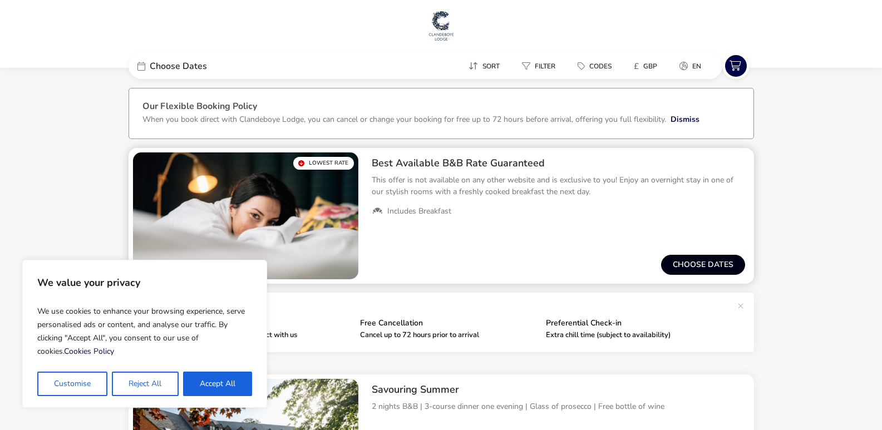
click at [705, 259] on button "Choose dates" at bounding box center [703, 265] width 84 height 20
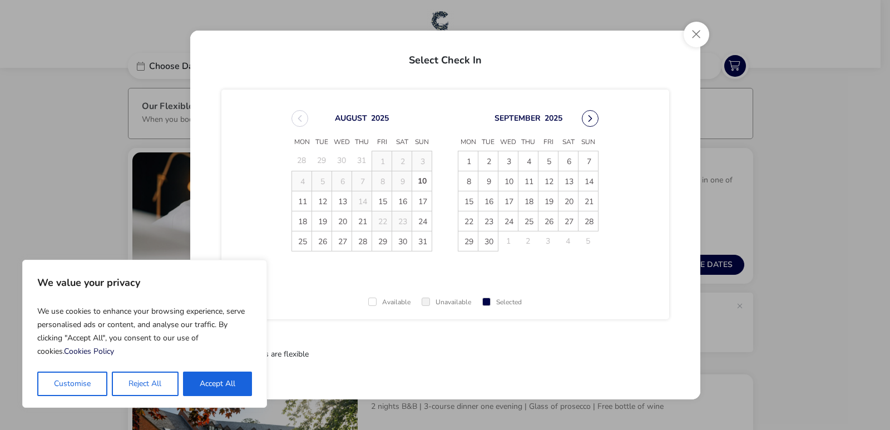
click at [590, 115] on button "Next Month" at bounding box center [590, 118] width 17 height 17
click at [590, 115] on span "[DATE] Mon Tue Wed Thu Fri Sat Sun 1 2 3 4 5 6 7 8 9 10 11 12 13 14 15 16 17 18…" at bounding box center [445, 181] width 327 height 168
click at [590, 115] on button "Next Month" at bounding box center [590, 118] width 17 height 17
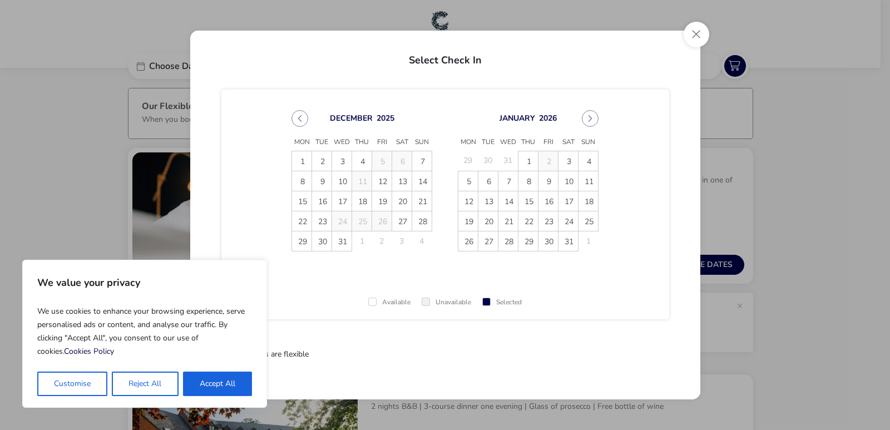
click at [590, 115] on button "Next Month" at bounding box center [590, 118] width 17 height 17
click at [590, 115] on span "[DATE] Mon Tue Wed Thu Fri Sat Sun 29 30 31 1 2 3 4 5 6 7 8 9 10 11 12 13 14 15…" at bounding box center [445, 181] width 327 height 168
click at [590, 115] on button "Next Month" at bounding box center [590, 118] width 17 height 17
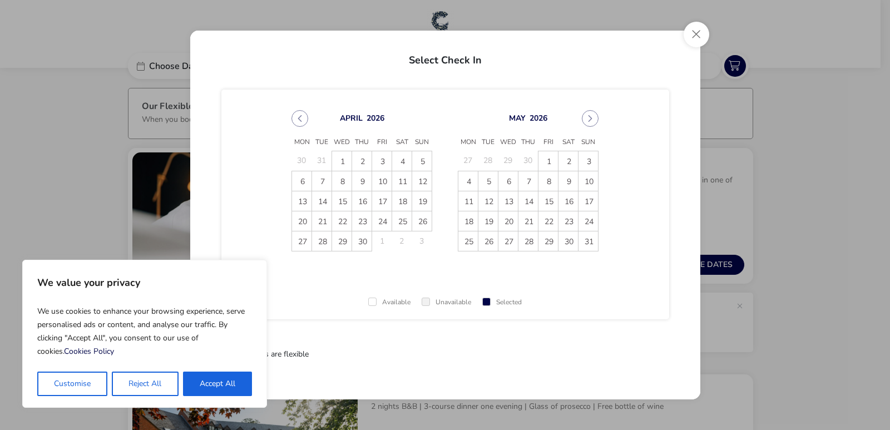
click at [590, 115] on button "Next Month" at bounding box center [590, 118] width 17 height 17
click at [342, 179] on span "10" at bounding box center [341, 180] width 19 height 19
click at [362, 178] on span "11" at bounding box center [361, 180] width 19 height 19
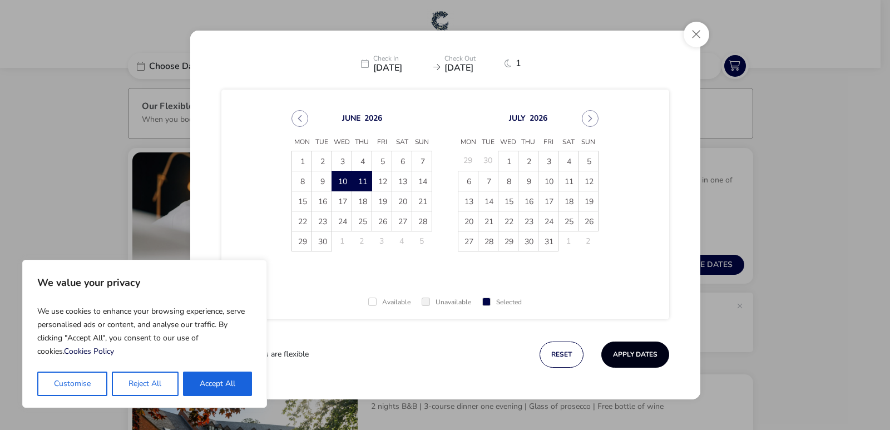
click at [634, 351] on button "Apply Dates" at bounding box center [636, 355] width 68 height 26
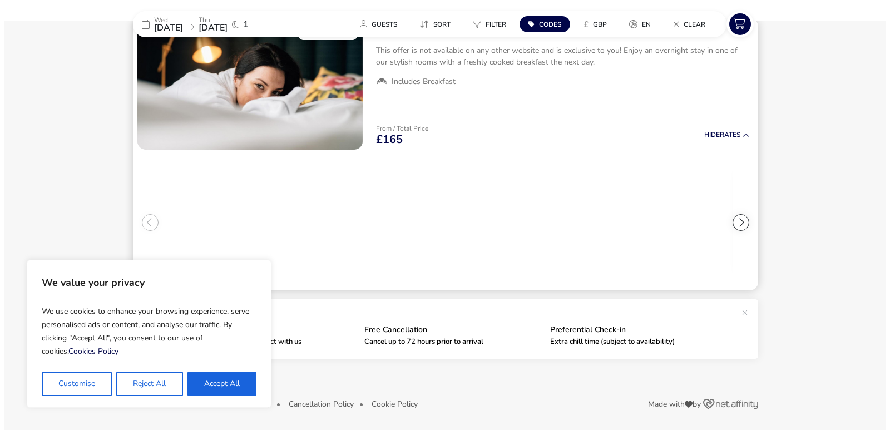
scroll to position [94, 0]
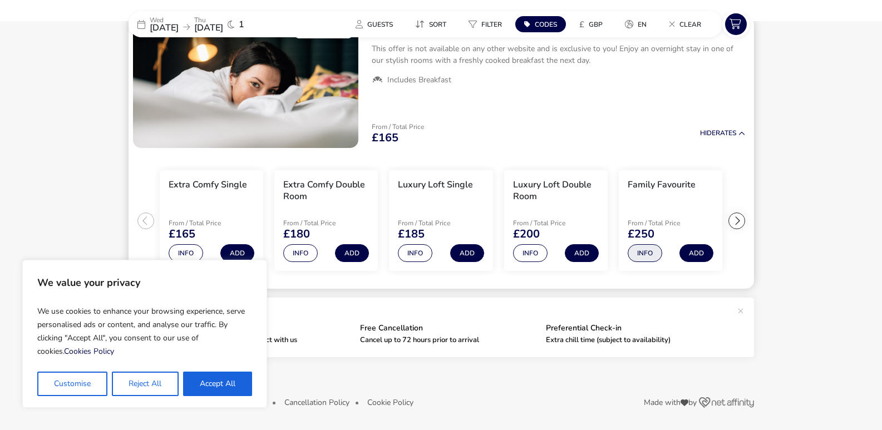
click at [645, 251] on button "Info" at bounding box center [645, 253] width 35 height 18
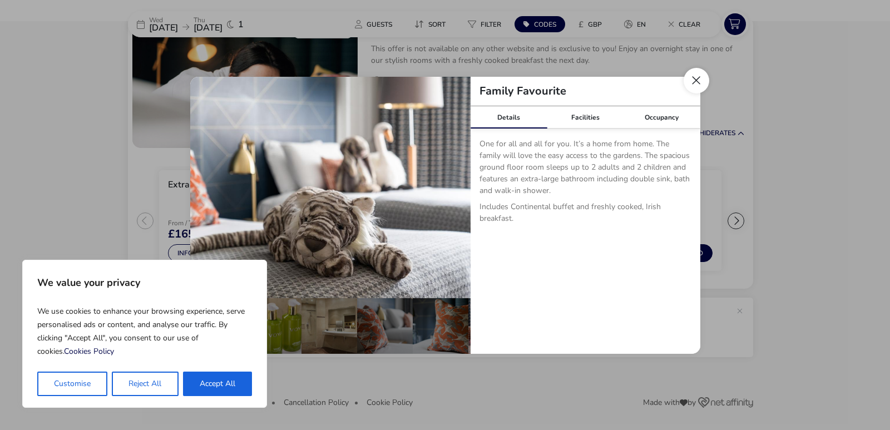
click at [696, 80] on button "Close dialog" at bounding box center [697, 81] width 26 height 26
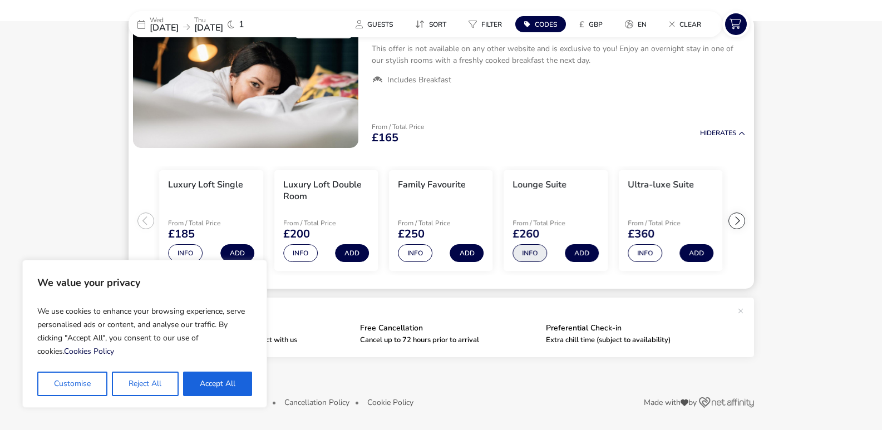
click at [532, 252] on button "Info" at bounding box center [530, 253] width 35 height 18
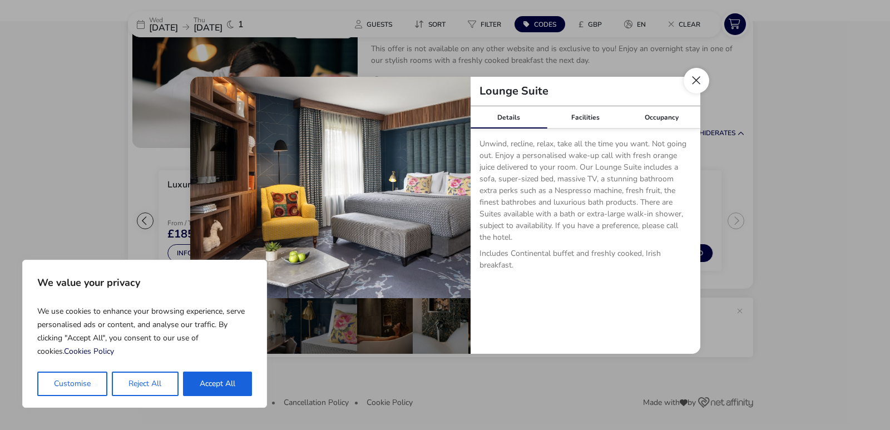
click at [696, 75] on button "Close dialog" at bounding box center [697, 81] width 26 height 26
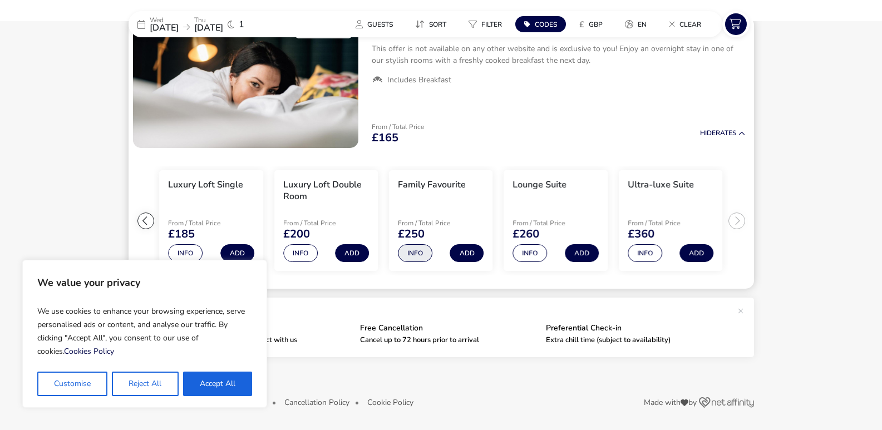
click at [412, 253] on button "Info" at bounding box center [415, 253] width 35 height 18
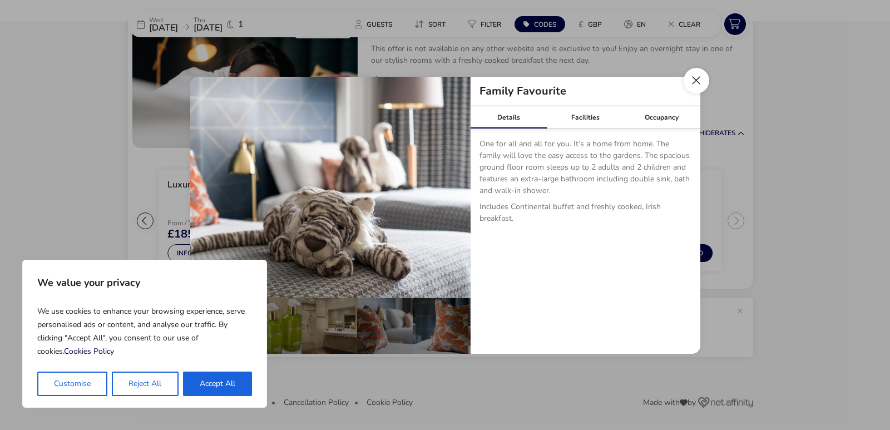
click at [695, 74] on button "Close dialog" at bounding box center [697, 81] width 26 height 26
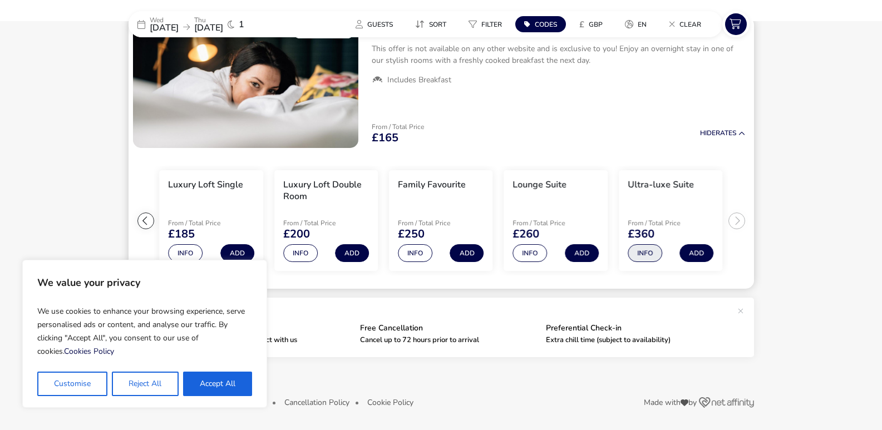
click at [652, 256] on button "Info" at bounding box center [645, 253] width 35 height 18
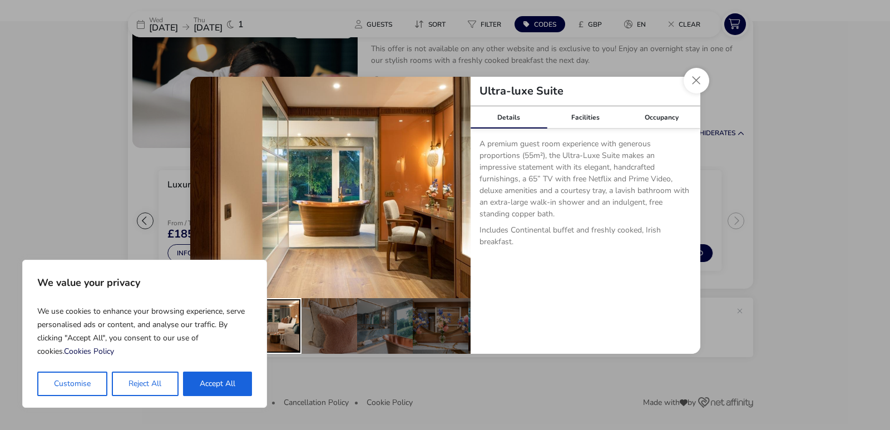
click at [281, 326] on div "details" at bounding box center [274, 326] width 56 height 56
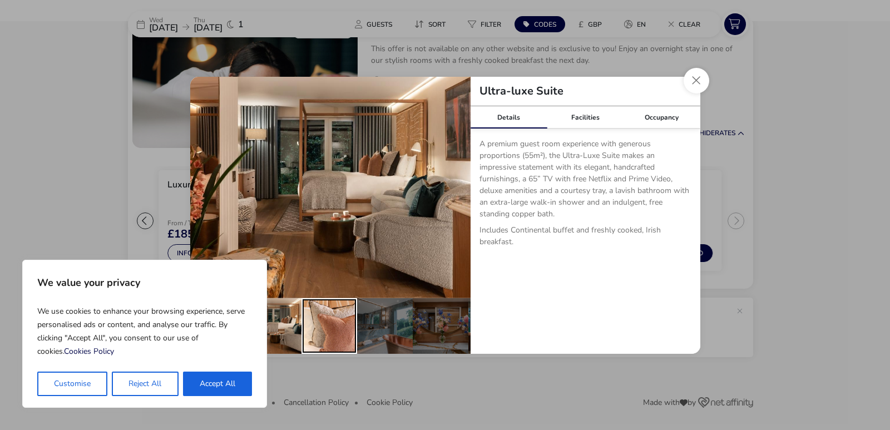
click at [328, 328] on div "details" at bounding box center [330, 326] width 56 height 56
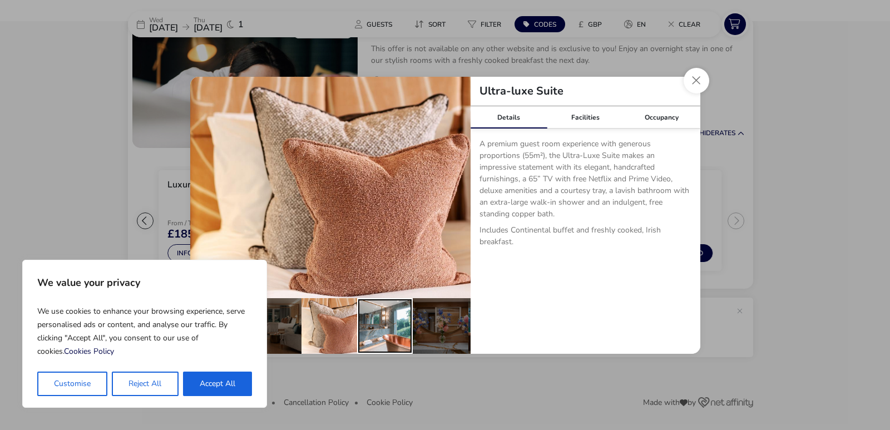
click at [387, 331] on div "details" at bounding box center [385, 326] width 56 height 56
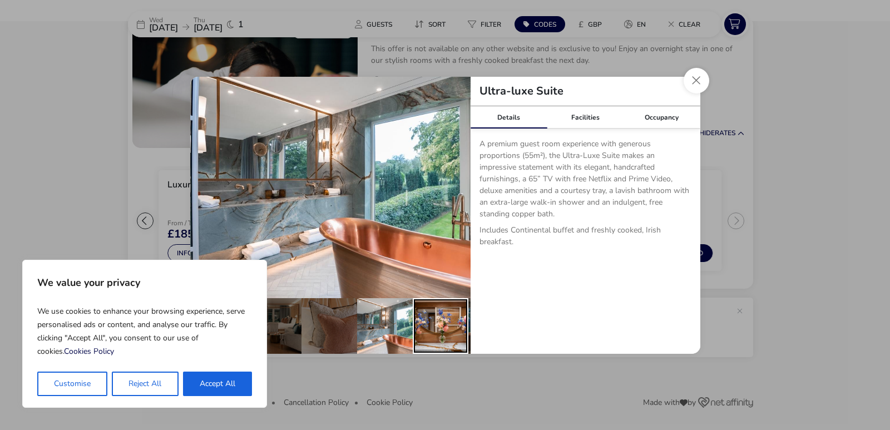
click at [432, 333] on div "details" at bounding box center [441, 326] width 56 height 56
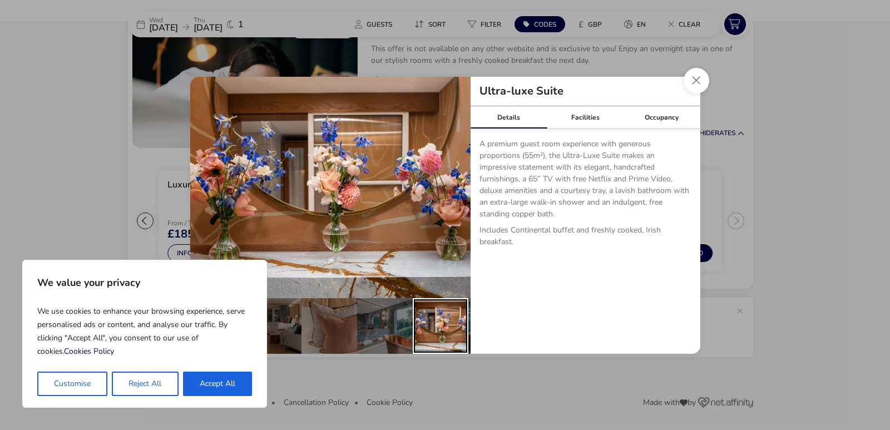
click at [459, 332] on div "details" at bounding box center [441, 326] width 56 height 56
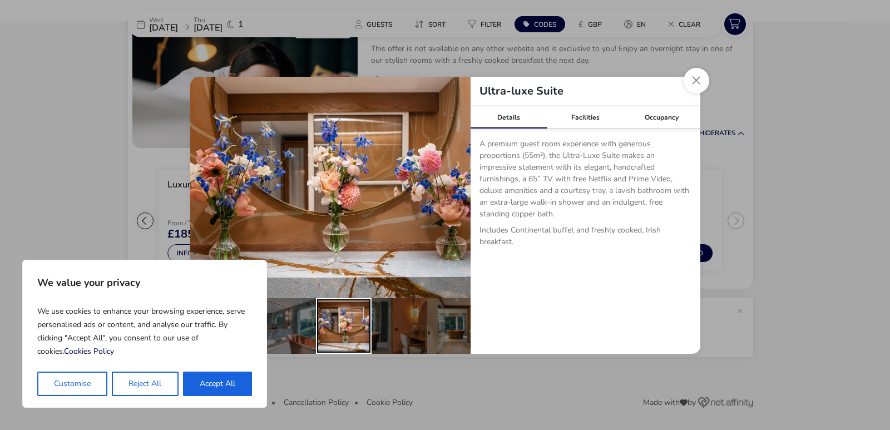
scroll to position [0, 109]
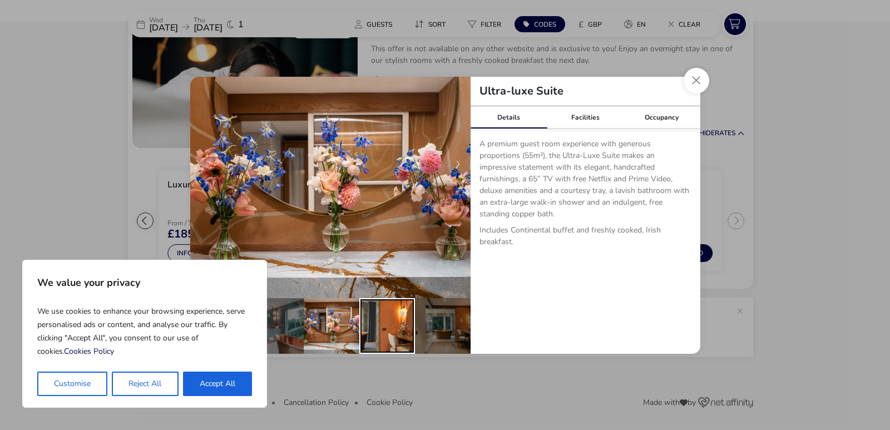
click at [402, 335] on div "details" at bounding box center [387, 326] width 56 height 56
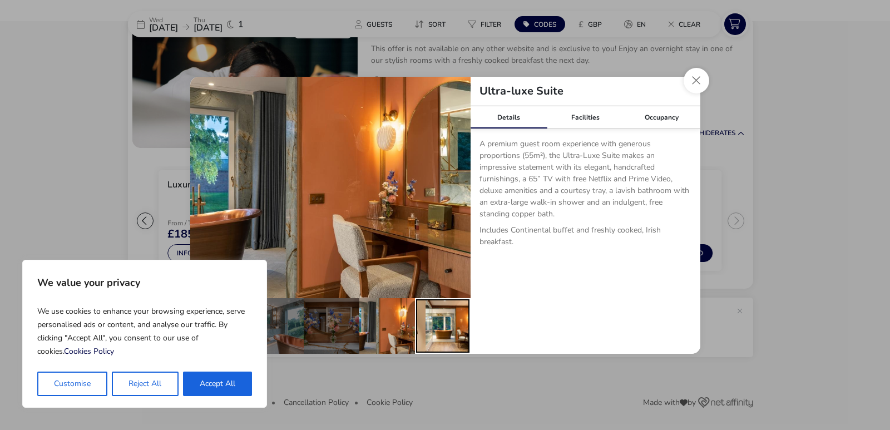
click at [456, 331] on div "details" at bounding box center [443, 326] width 56 height 56
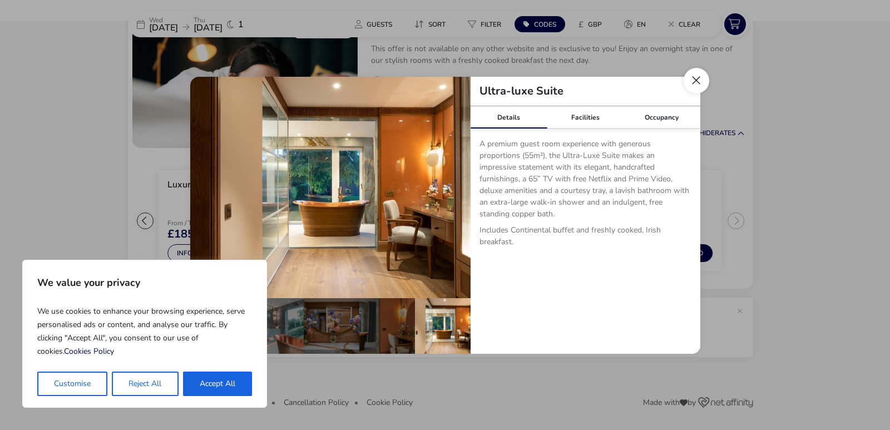
click at [694, 81] on button "Close dialog" at bounding box center [697, 81] width 26 height 26
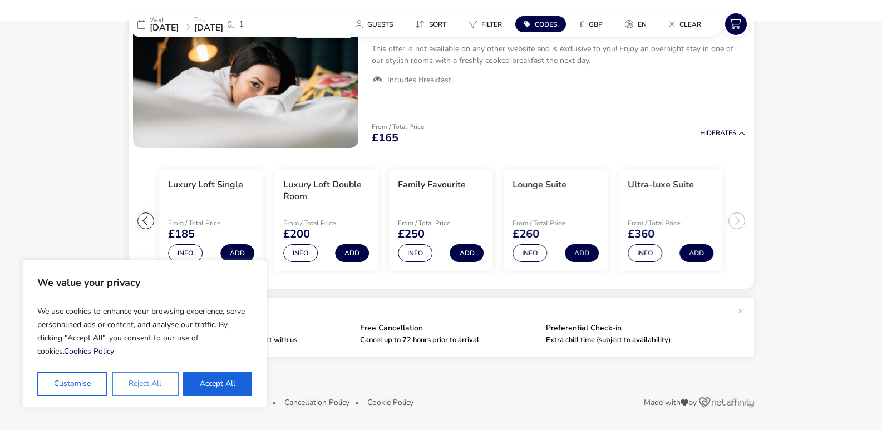
click at [156, 378] on button "Reject All" at bounding box center [145, 384] width 66 height 24
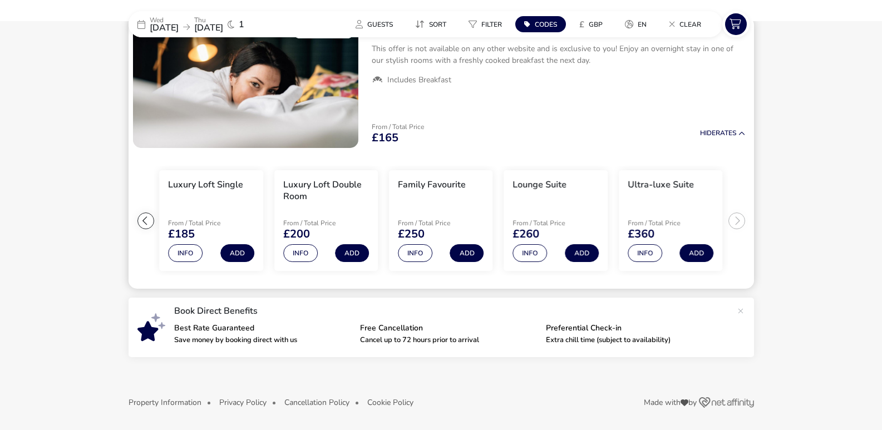
click at [142, 223] on div at bounding box center [145, 221] width 17 height 17
click at [142, 223] on ul "Extra Comfy Single From / Total Price £165 Info Add Extra Comfy Double Room Fro…" at bounding box center [441, 220] width 625 height 137
click at [299, 249] on button "Info" at bounding box center [300, 253] width 35 height 18
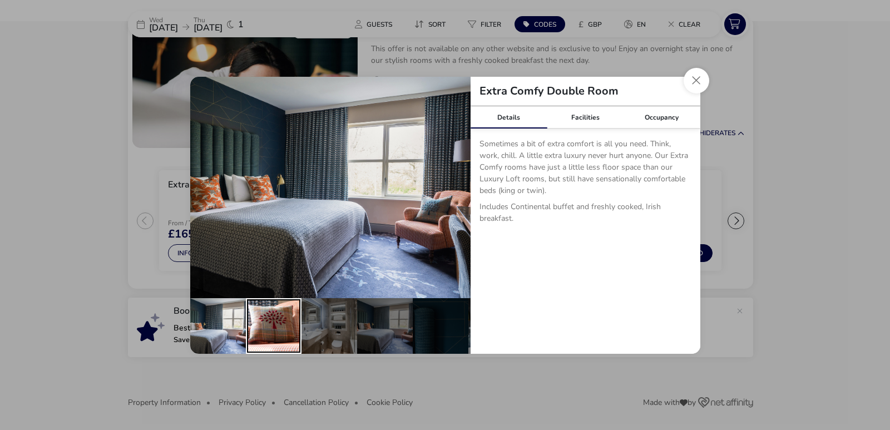
click at [268, 332] on div "details" at bounding box center [274, 326] width 56 height 56
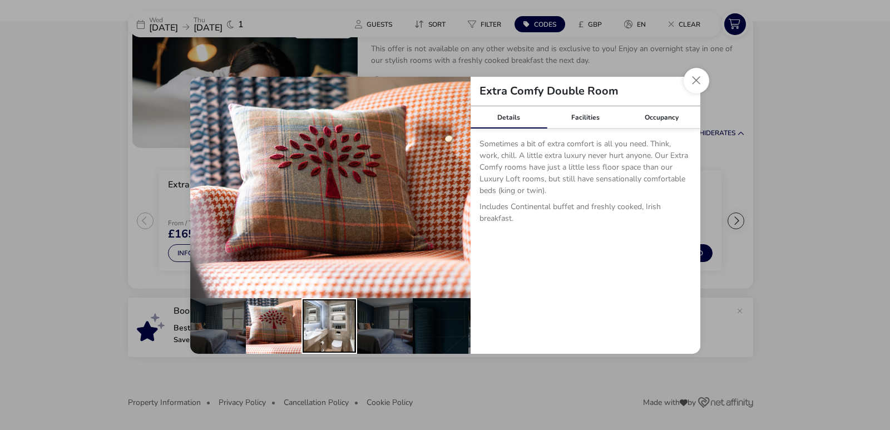
click at [328, 323] on div "details" at bounding box center [330, 326] width 56 height 56
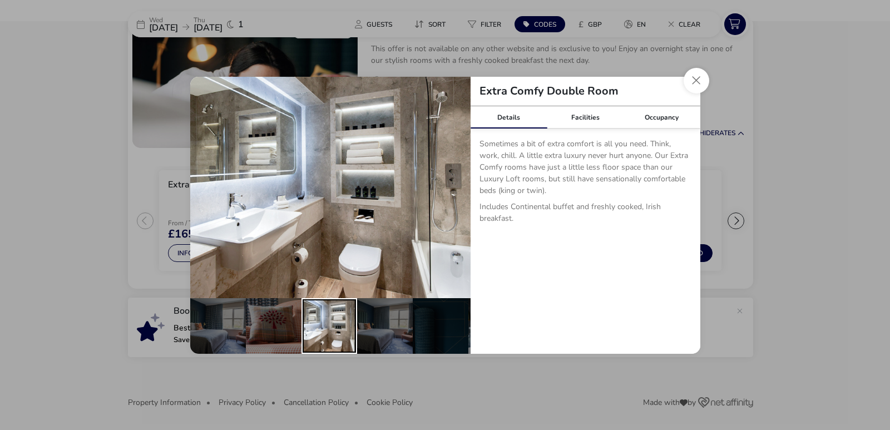
click at [328, 323] on div "details" at bounding box center [330, 326] width 56 height 56
click at [396, 327] on div "details" at bounding box center [385, 326] width 56 height 56
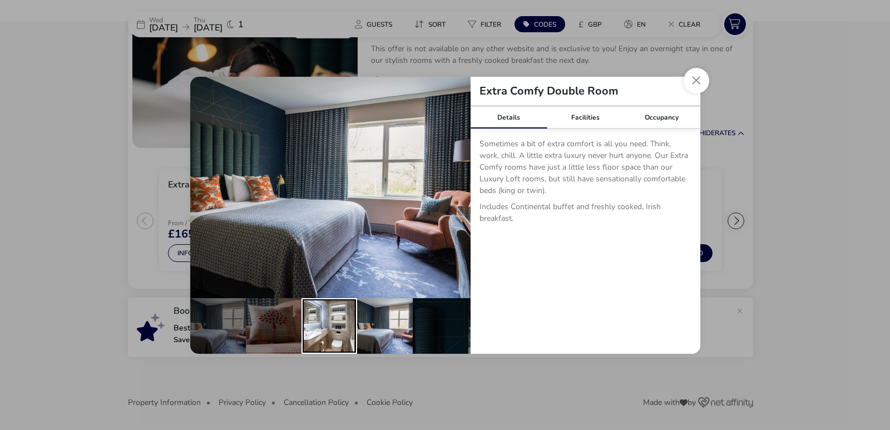
click at [329, 329] on div "details" at bounding box center [330, 326] width 56 height 56
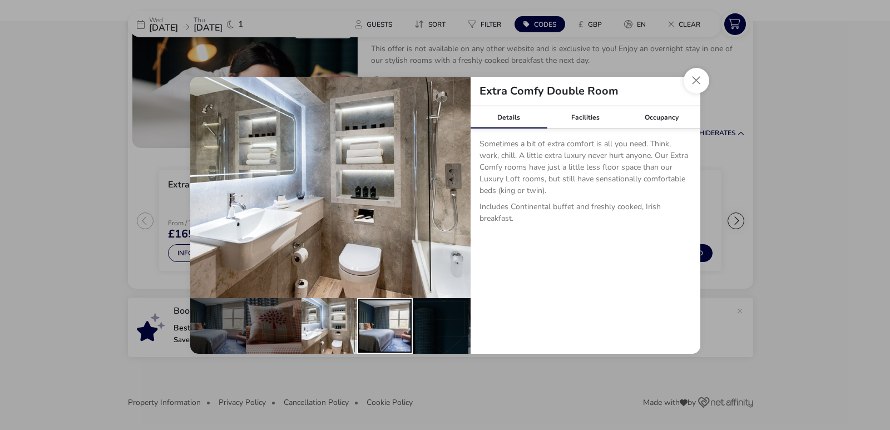
click at [398, 328] on div "details" at bounding box center [385, 326] width 56 height 56
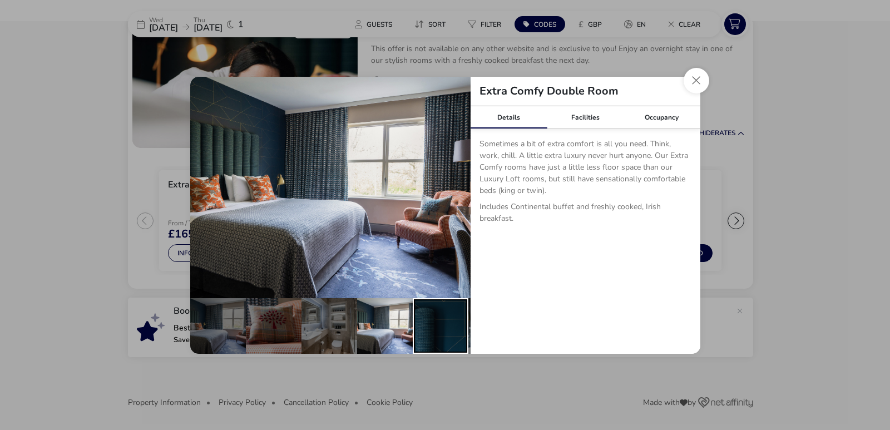
click at [431, 326] on div "details" at bounding box center [441, 326] width 56 height 56
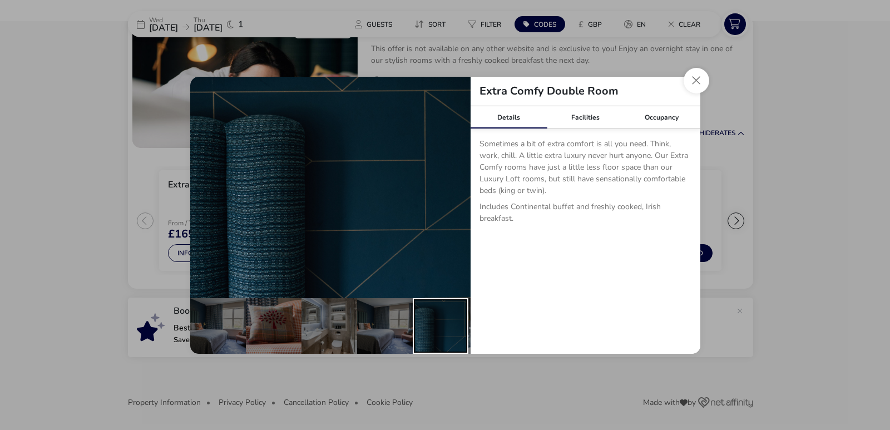
click at [426, 336] on div "details" at bounding box center [441, 326] width 56 height 56
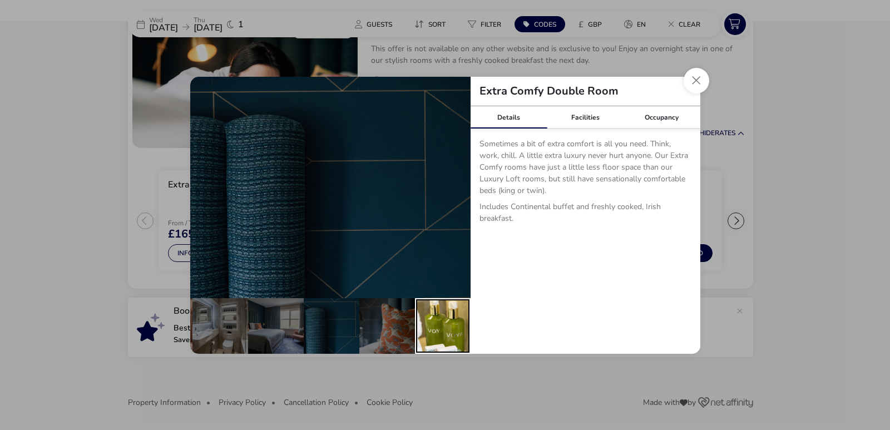
click at [455, 327] on div "details" at bounding box center [443, 326] width 56 height 56
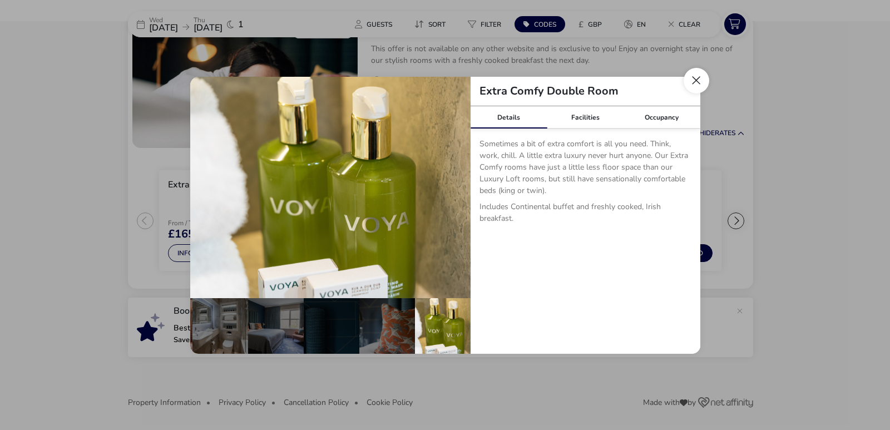
click at [699, 83] on button "Close dialog" at bounding box center [697, 81] width 26 height 26
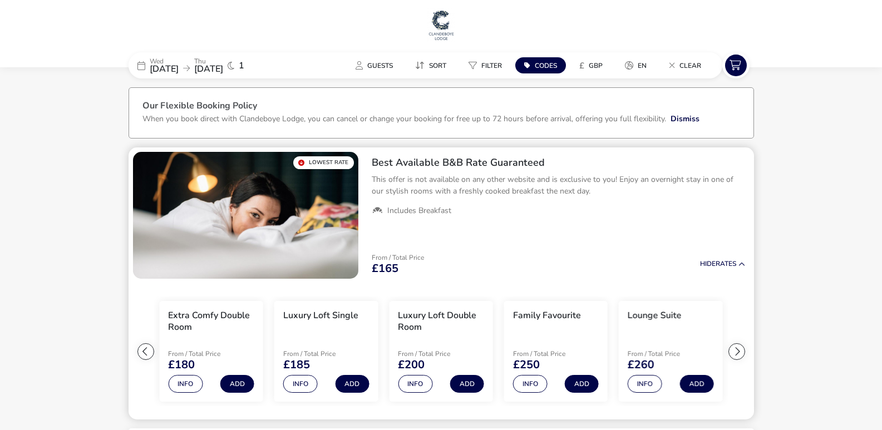
scroll to position [0, 0]
